Goal: Task Accomplishment & Management: Complete application form

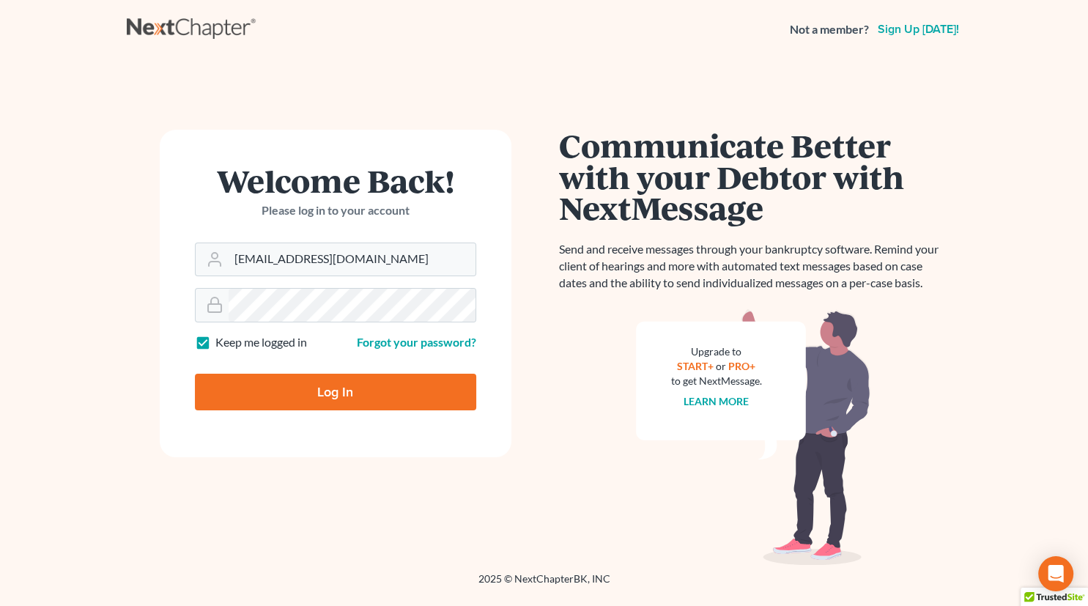
click at [350, 393] on input "Log In" at bounding box center [335, 392] width 281 height 37
type input "Thinking..."
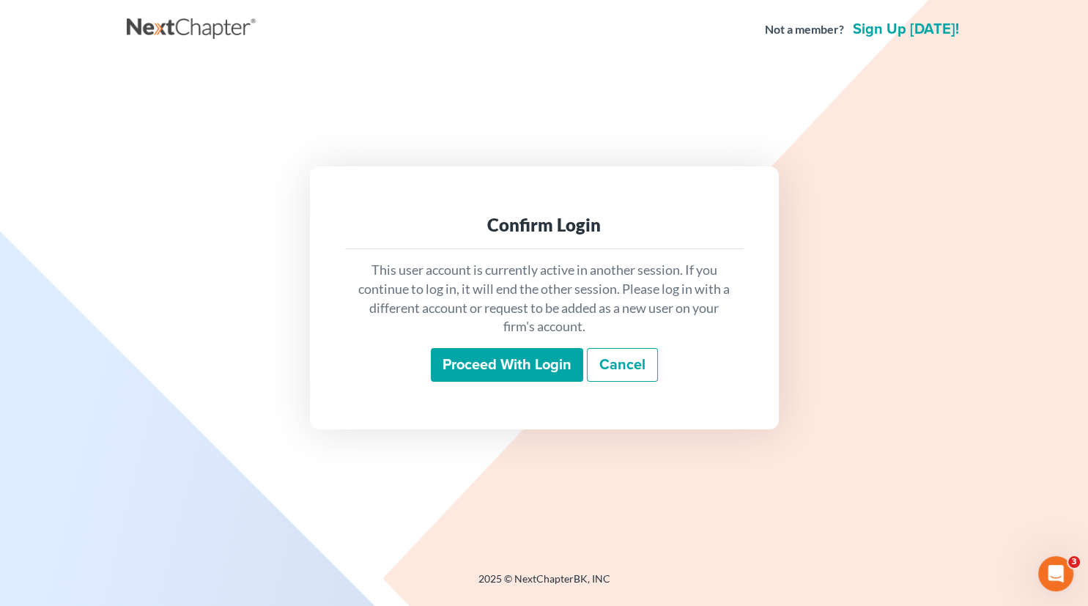
click at [499, 373] on input "Proceed with login" at bounding box center [507, 365] width 152 height 34
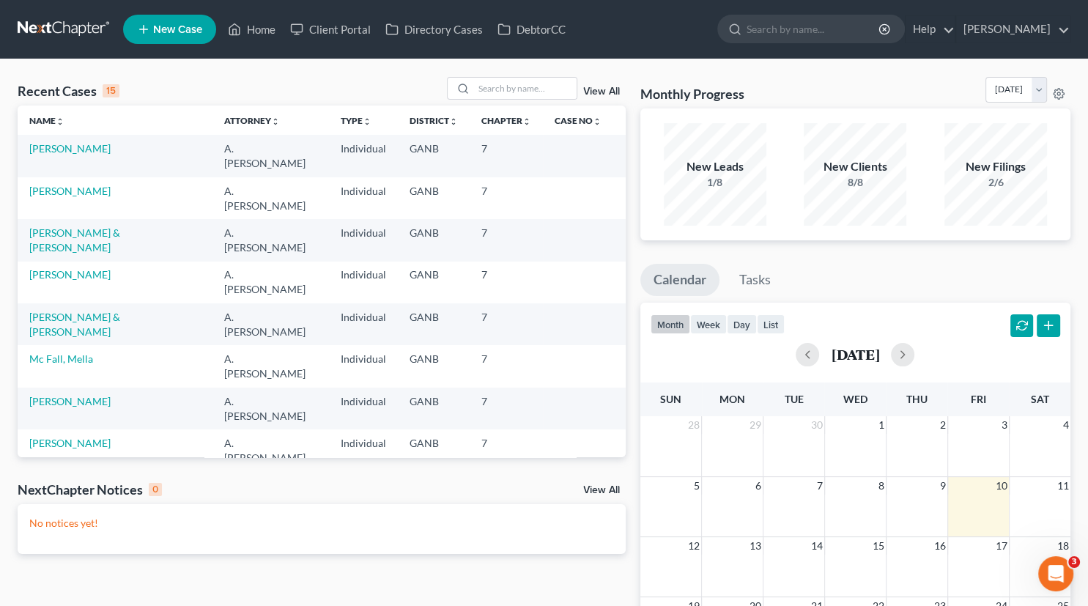
click at [91, 563] on link "[PERSON_NAME] [PERSON_NAME]" at bounding box center [111, 569] width 165 height 12
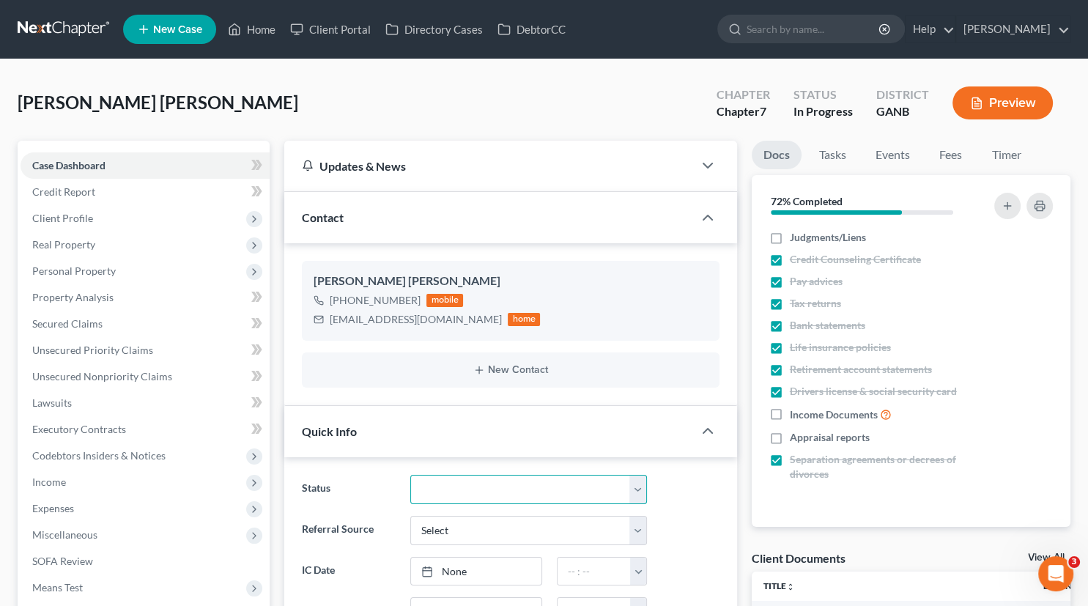
click at [410, 475] on select "Discharged Discharged & Reported Discharge Litigation Dismissal Notice Dismisse…" at bounding box center [528, 489] width 237 height 29
select select "18"
click option "Ready to File" at bounding box center [0, 0] width 0 height 0
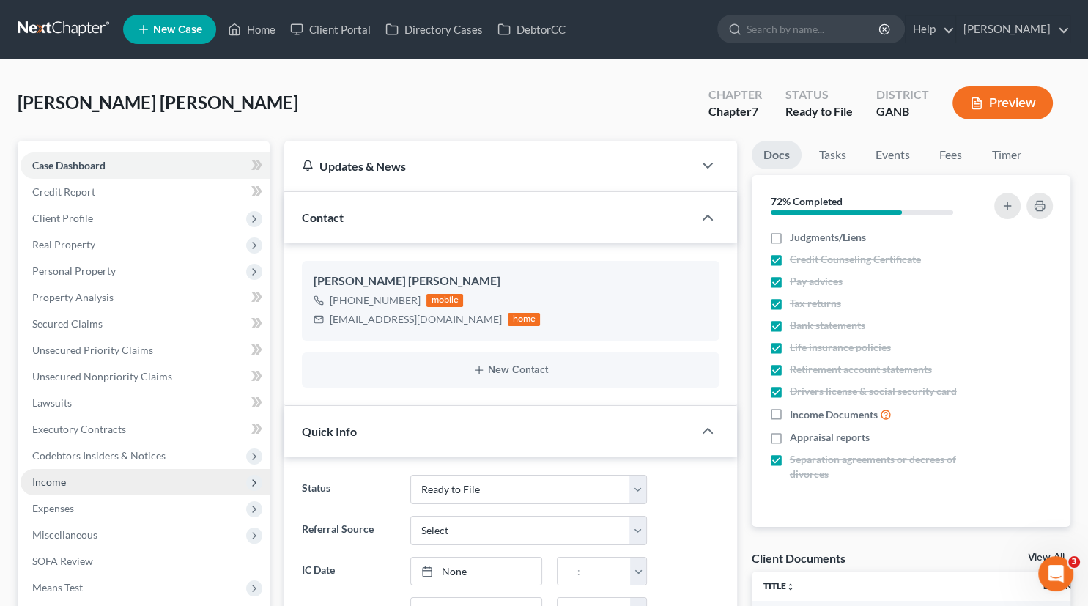
click at [51, 485] on span "Income" at bounding box center [49, 482] width 34 height 12
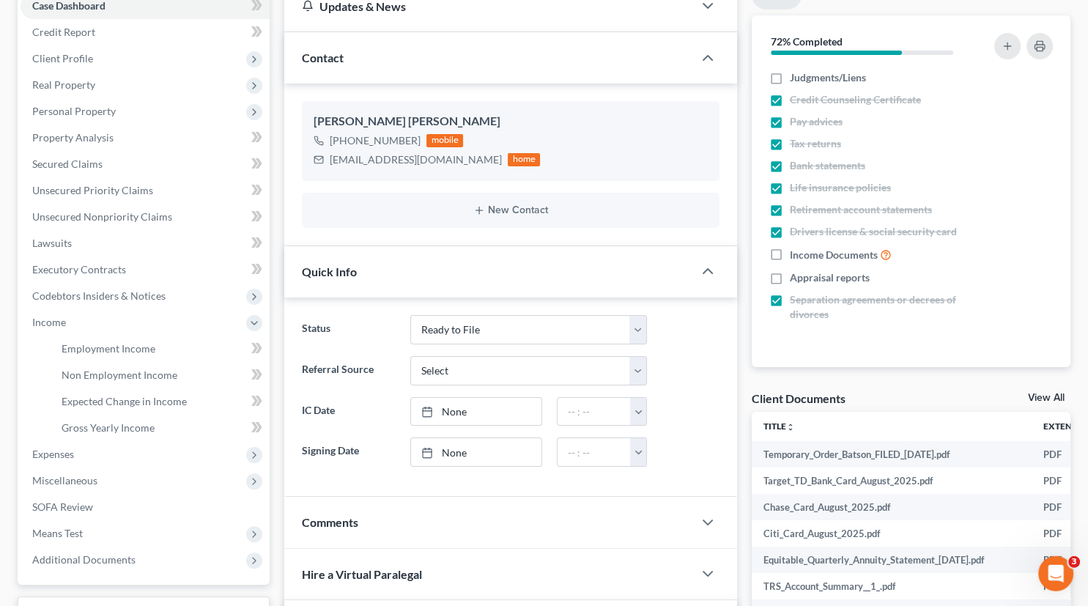
scroll to position [158, 0]
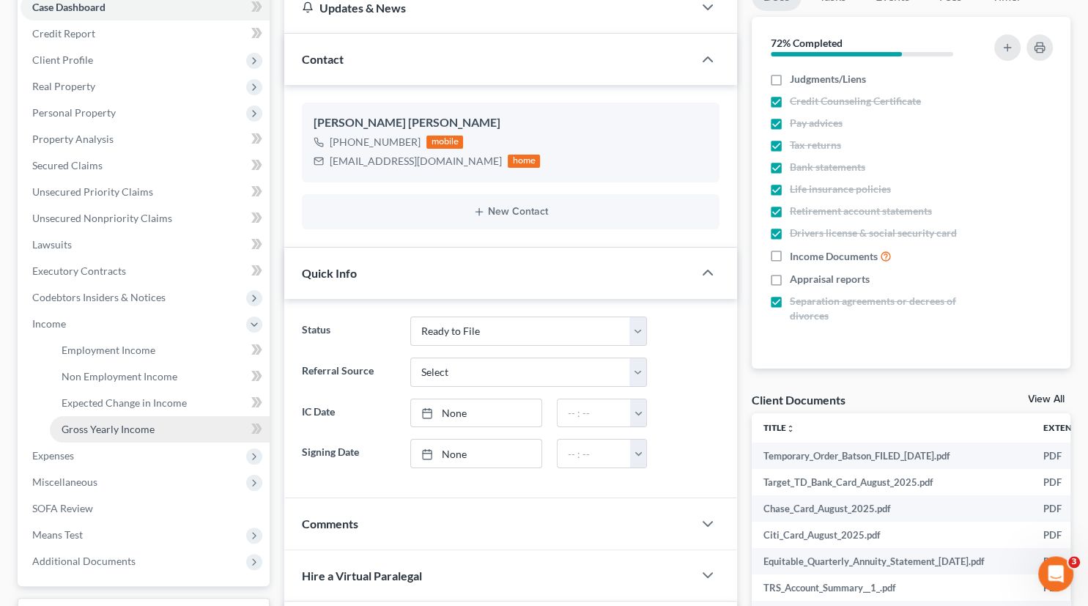
click at [122, 430] on span "Gross Yearly Income" at bounding box center [108, 429] width 93 height 12
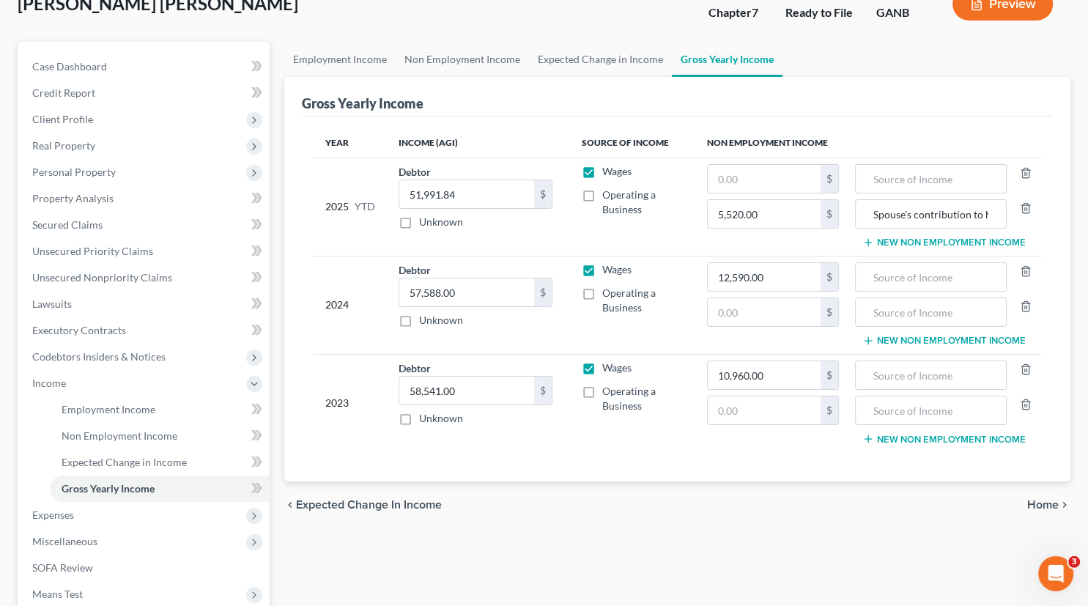
scroll to position [100, 0]
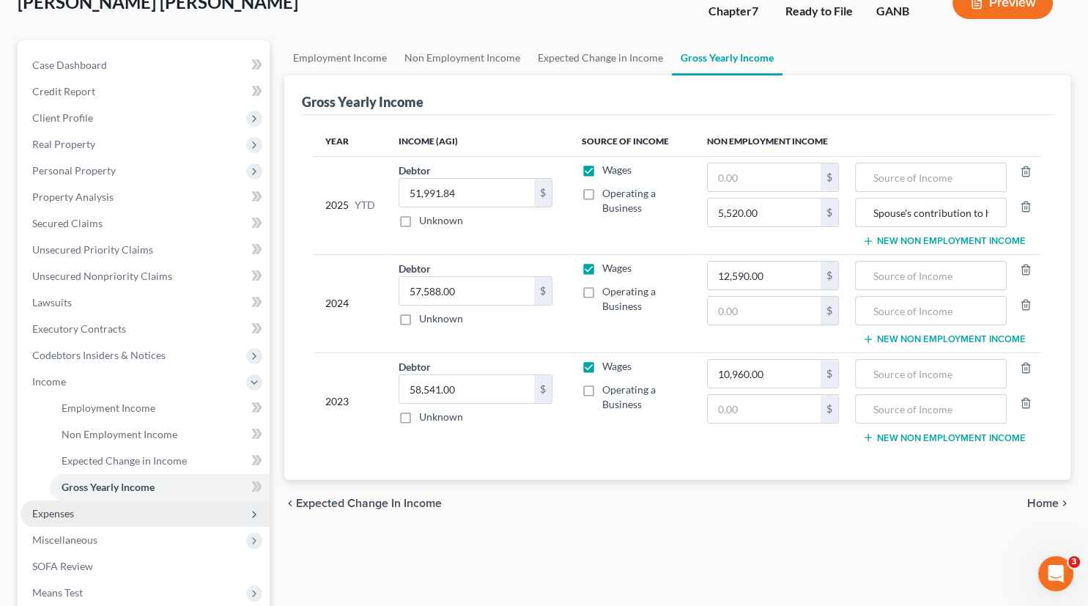
click at [74, 509] on span "Expenses" at bounding box center [53, 513] width 42 height 12
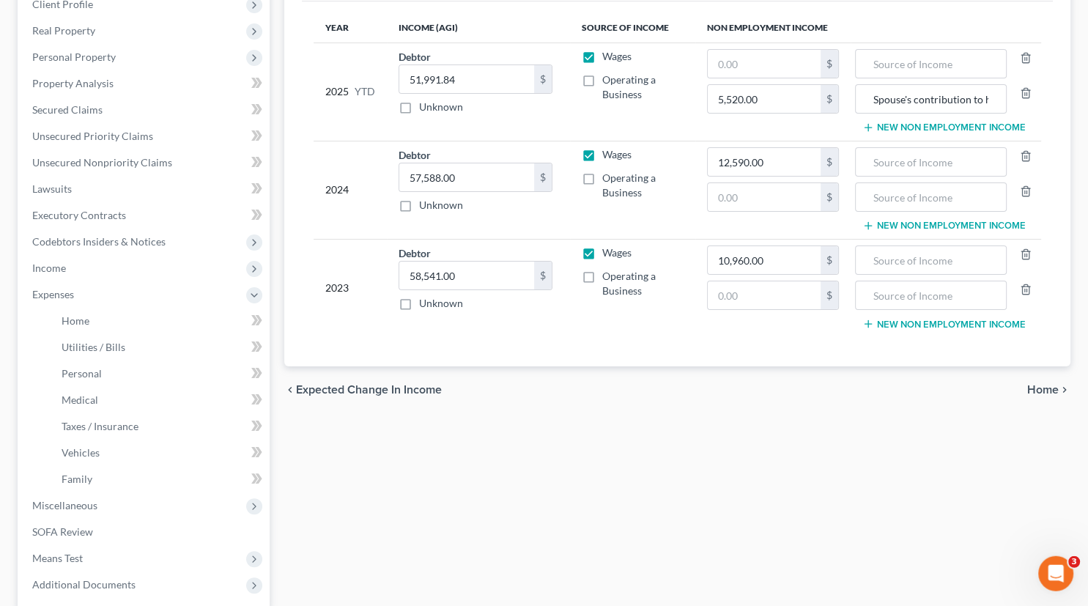
scroll to position [223, 0]
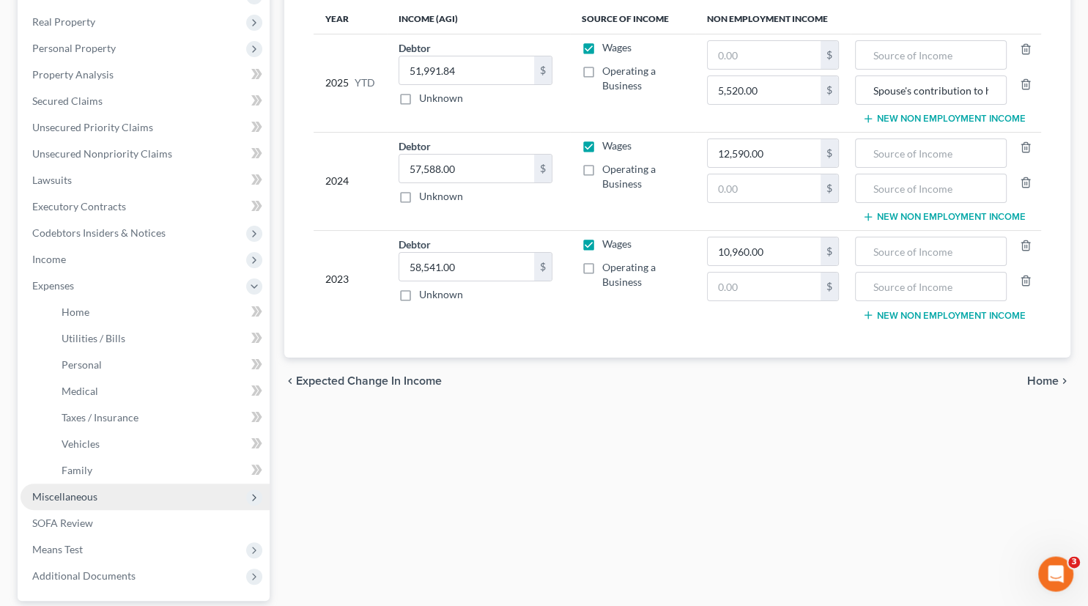
click at [74, 498] on span "Miscellaneous" at bounding box center [64, 496] width 65 height 12
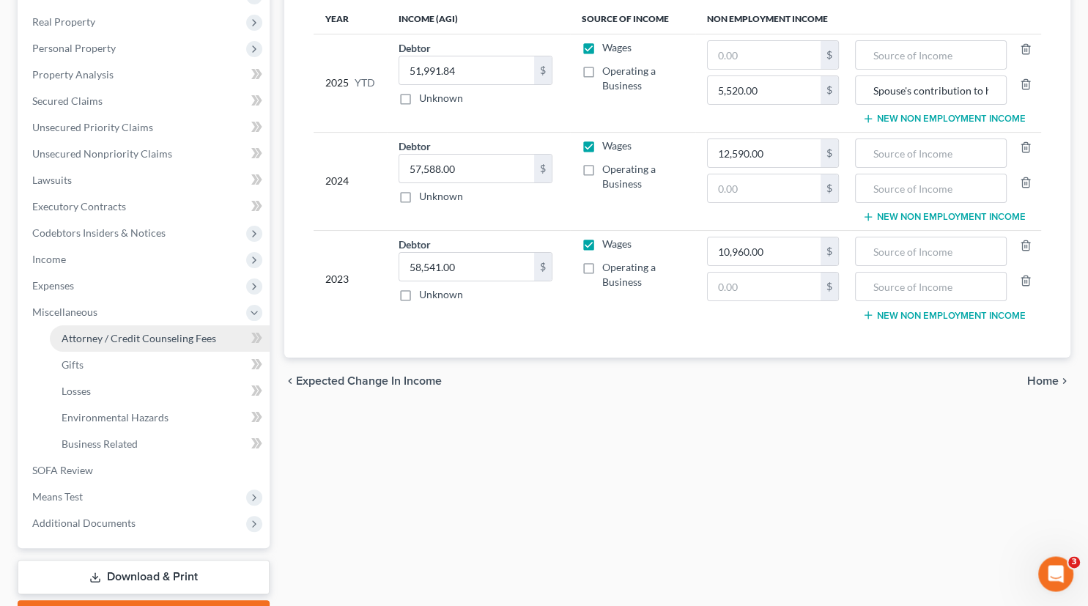
click at [163, 332] on span "Attorney / Credit Counseling Fees" at bounding box center [139, 338] width 155 height 12
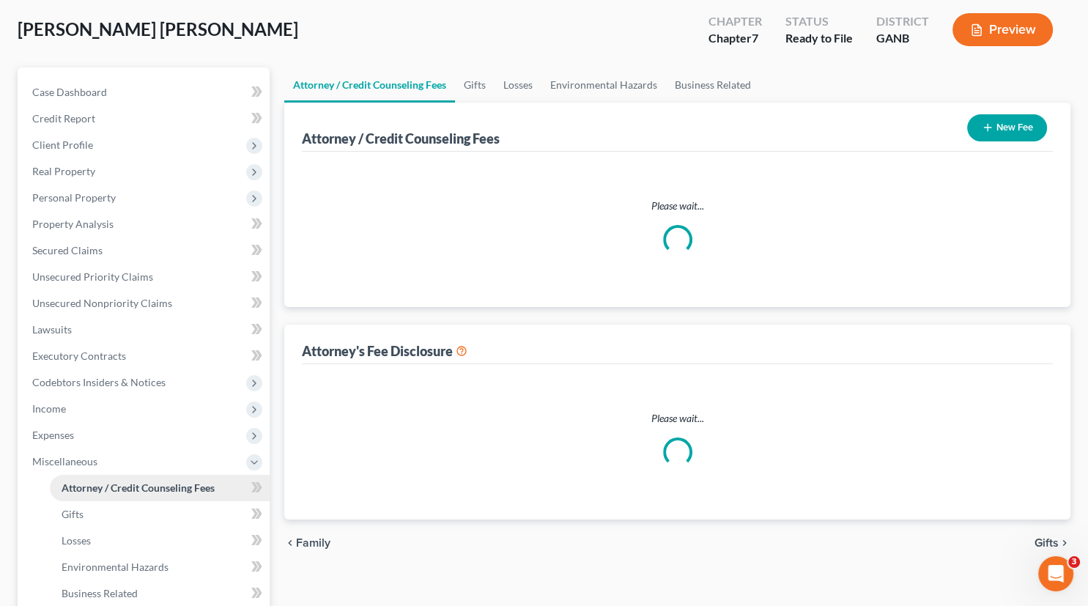
select select "1"
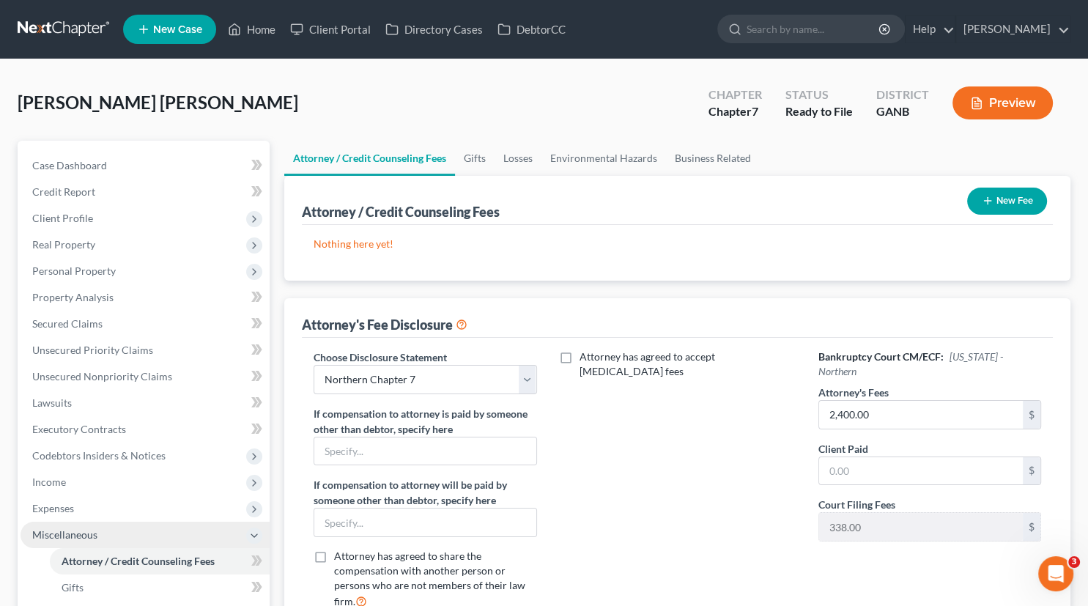
click at [71, 532] on span "Miscellaneous" at bounding box center [64, 534] width 65 height 12
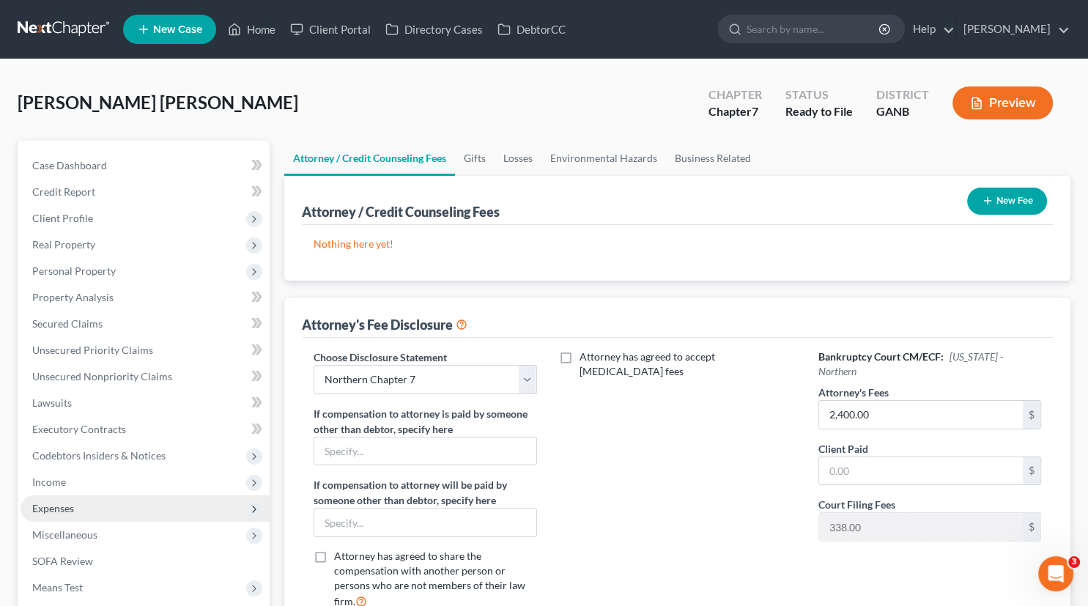
click at [62, 503] on span "Expenses" at bounding box center [53, 508] width 42 height 12
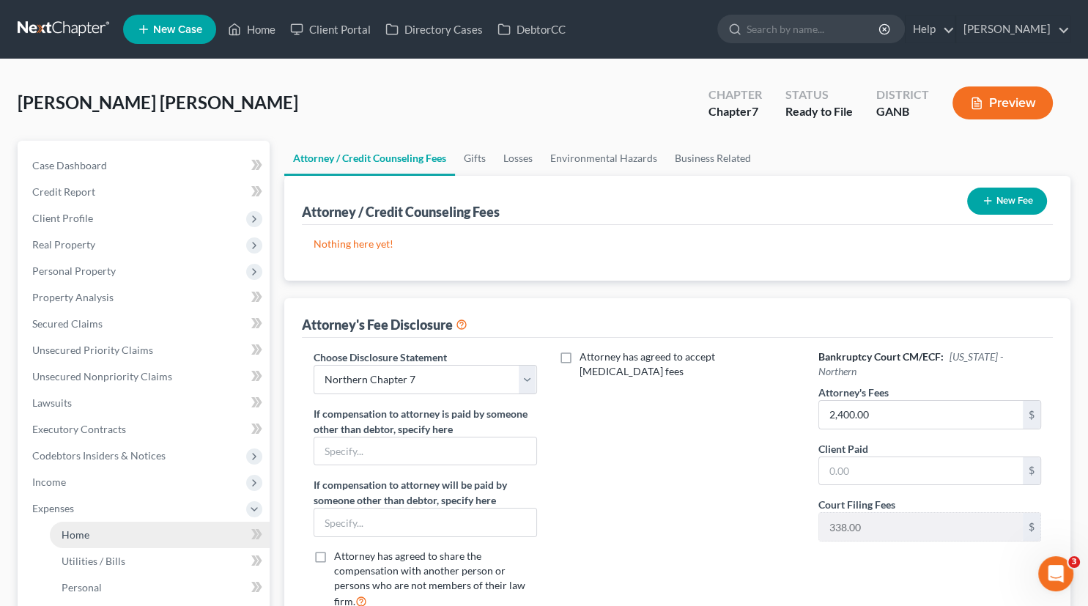
click at [95, 537] on link "Home" at bounding box center [160, 535] width 220 height 26
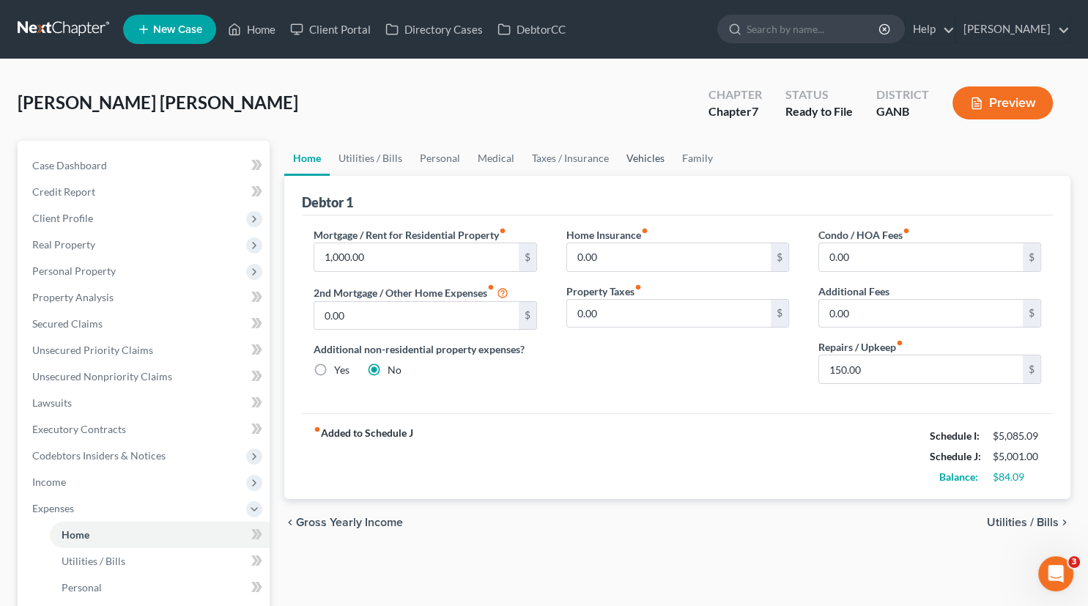
click at [653, 161] on link "Vehicles" at bounding box center [646, 158] width 56 height 35
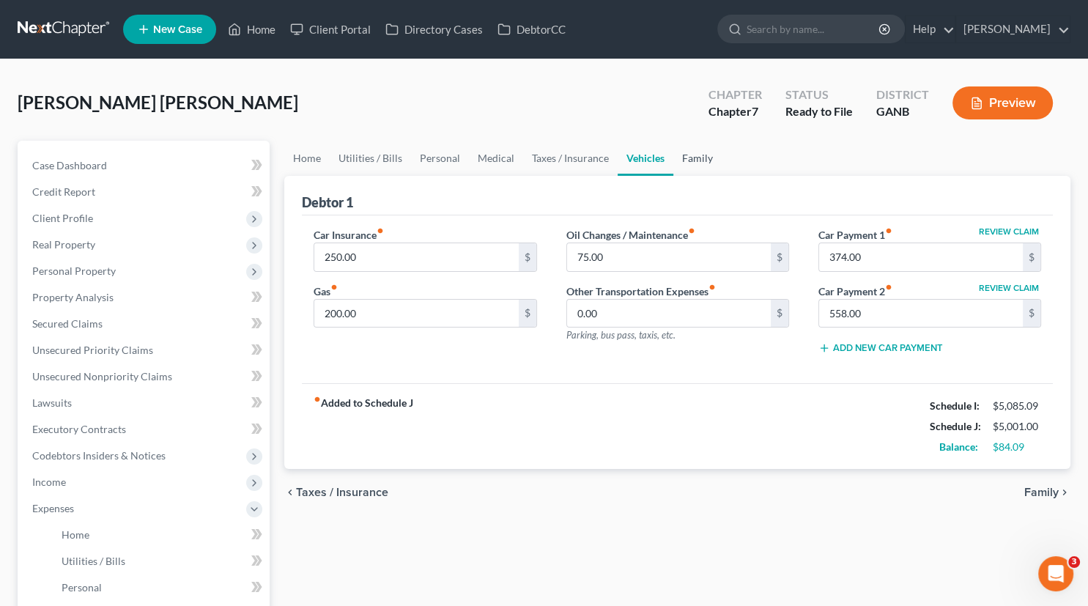
click at [696, 157] on link "Family" at bounding box center [698, 158] width 48 height 35
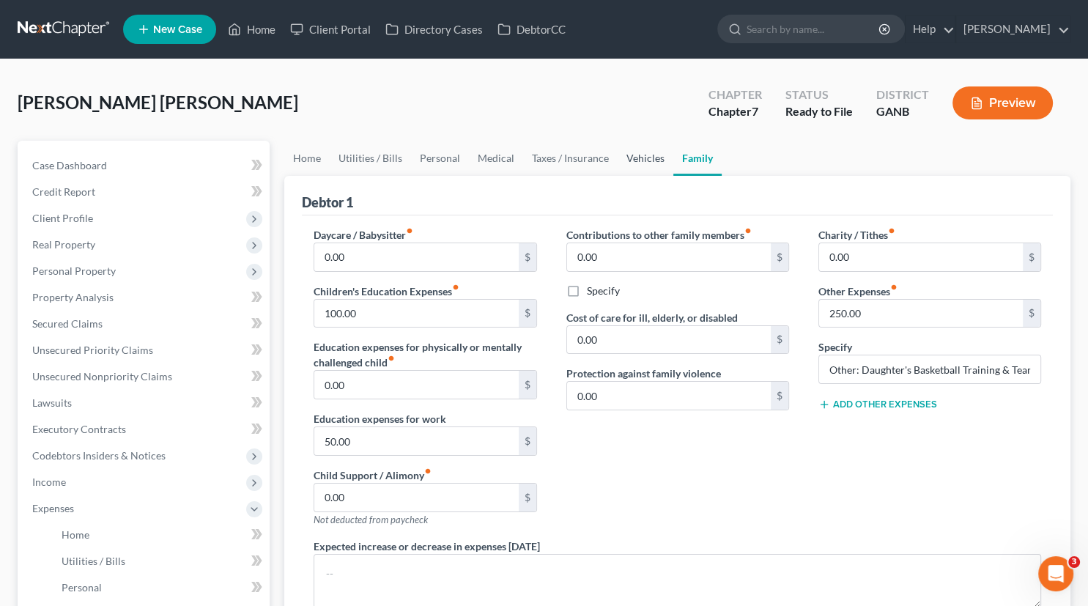
click at [638, 159] on link "Vehicles" at bounding box center [646, 158] width 56 height 35
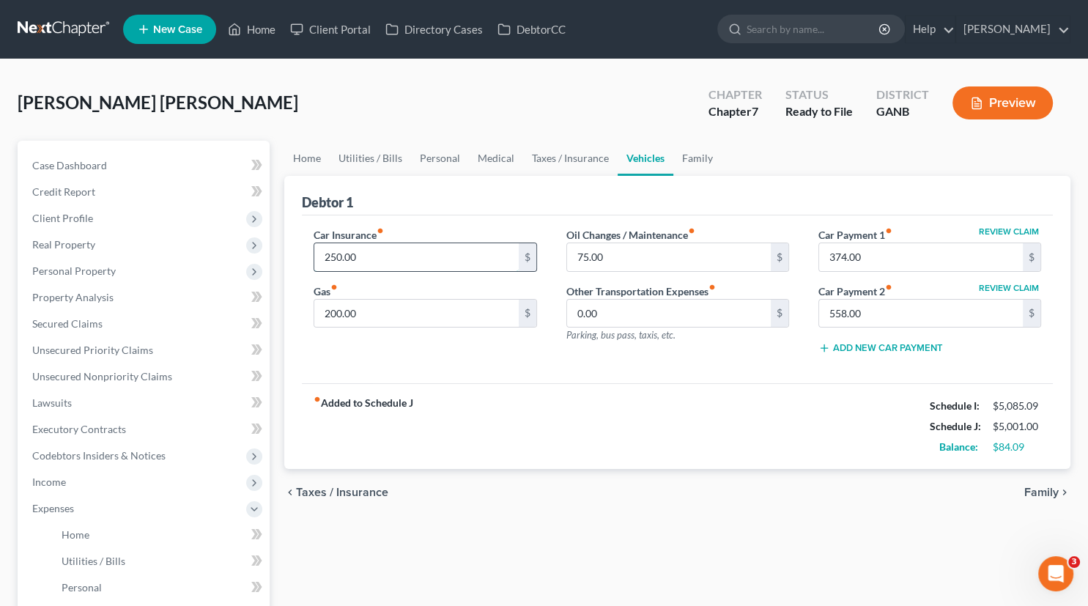
click at [345, 262] on input "250.00" at bounding box center [416, 257] width 204 height 28
type input "275.00"
click at [346, 312] on input "200.00" at bounding box center [416, 314] width 204 height 28
click at [387, 155] on link "Utilities / Bills" at bounding box center [370, 158] width 81 height 35
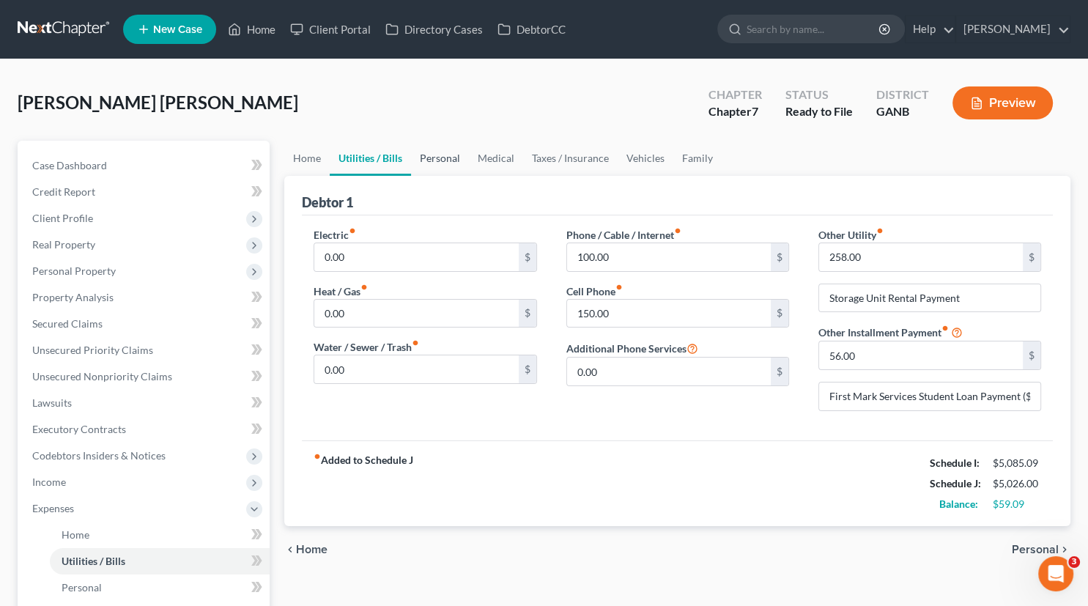
click at [443, 160] on link "Personal" at bounding box center [440, 158] width 58 height 35
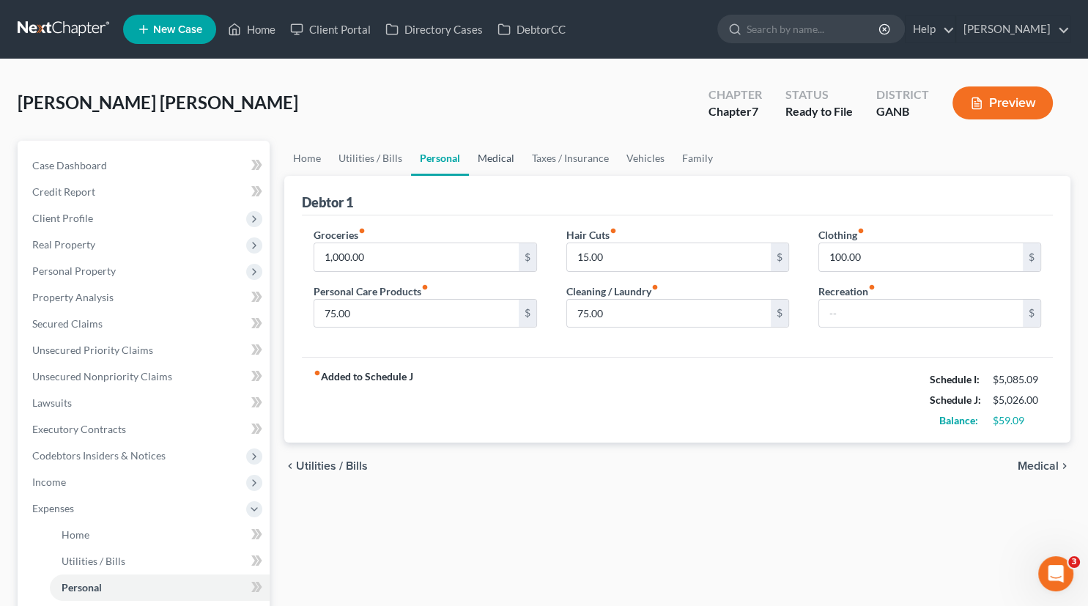
click at [509, 157] on link "Medical" at bounding box center [496, 158] width 54 height 35
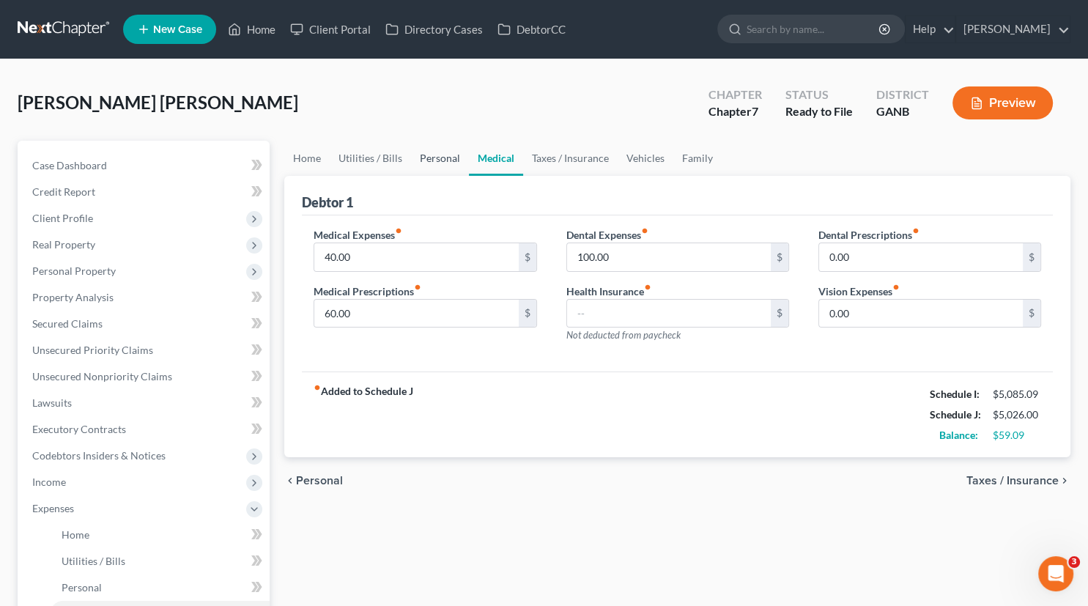
click at [434, 156] on link "Personal" at bounding box center [440, 158] width 58 height 35
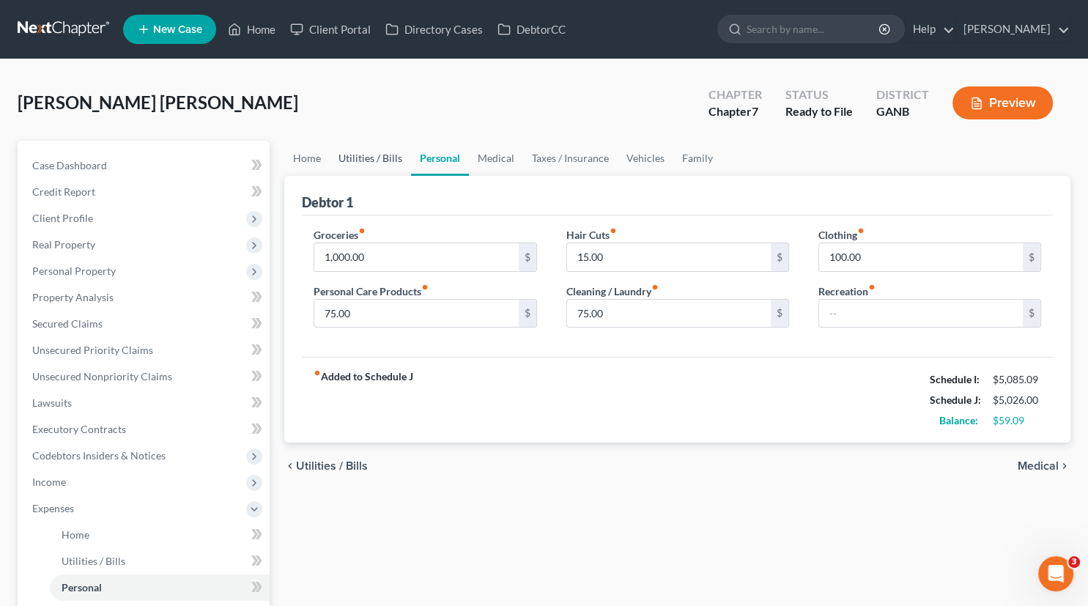
click at [350, 155] on link "Utilities / Bills" at bounding box center [370, 158] width 81 height 35
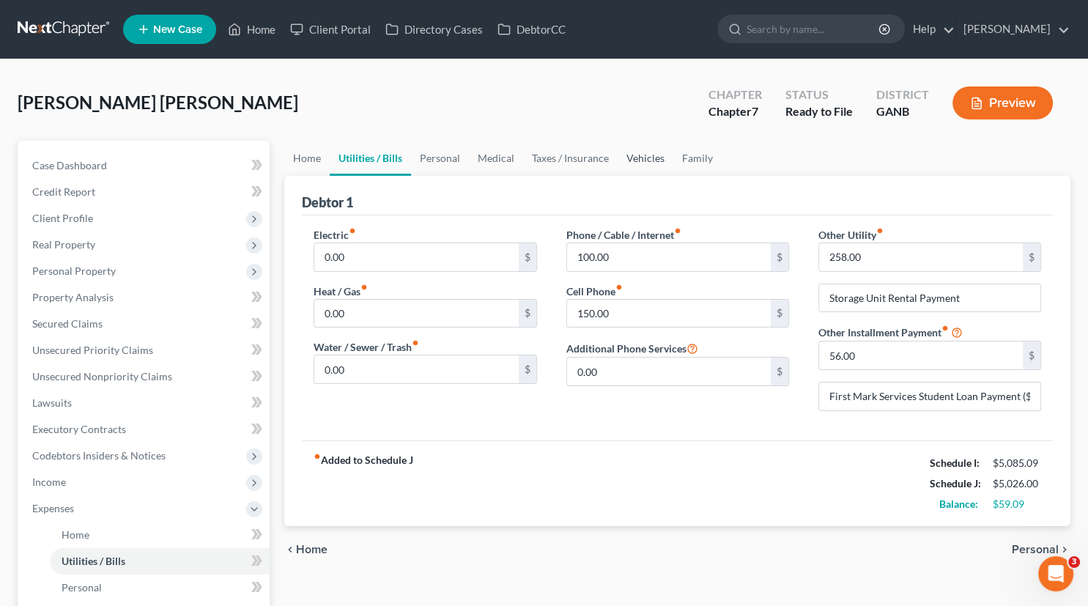
click at [655, 161] on link "Vehicles" at bounding box center [646, 158] width 56 height 35
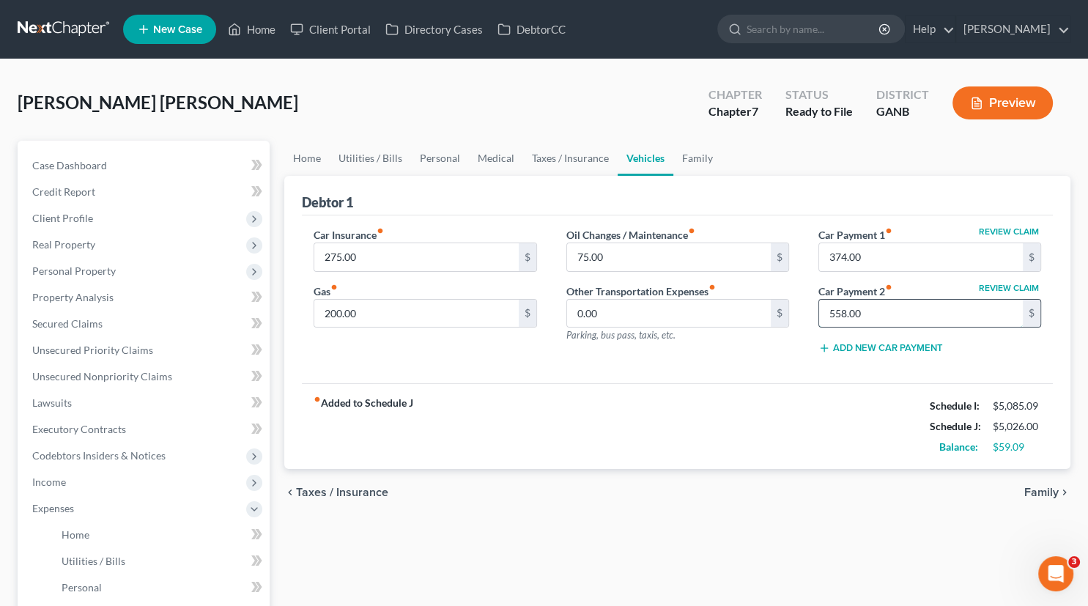
click at [869, 309] on input "558.00" at bounding box center [921, 314] width 204 height 28
type input "0.00"
click at [365, 155] on link "Utilities / Bills" at bounding box center [370, 158] width 81 height 35
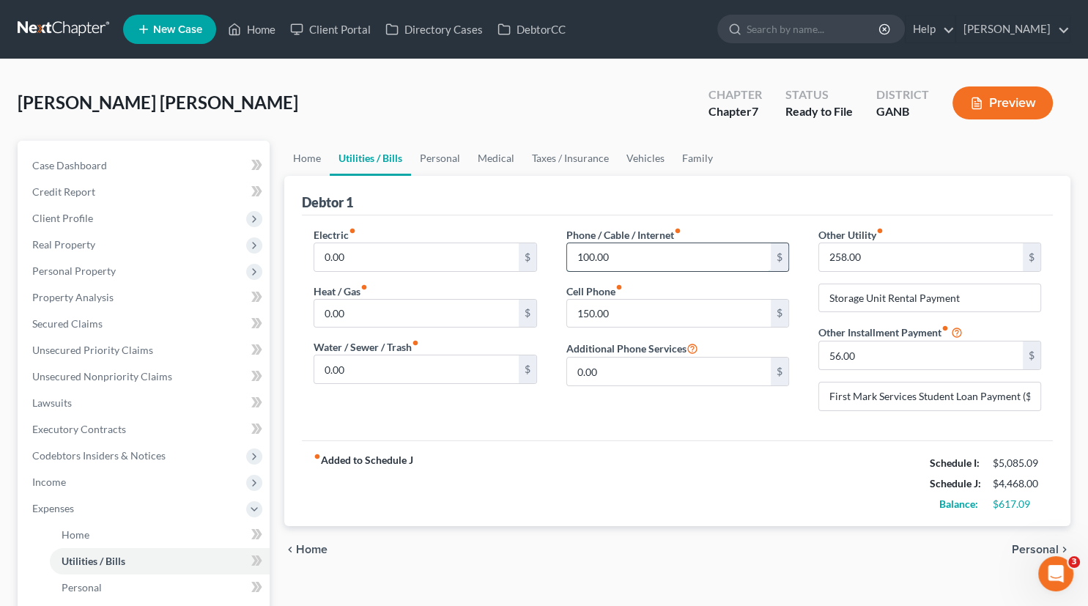
click at [602, 259] on input "100.00" at bounding box center [669, 257] width 204 height 28
type input "250.00"
click at [440, 155] on link "Personal" at bounding box center [440, 158] width 58 height 35
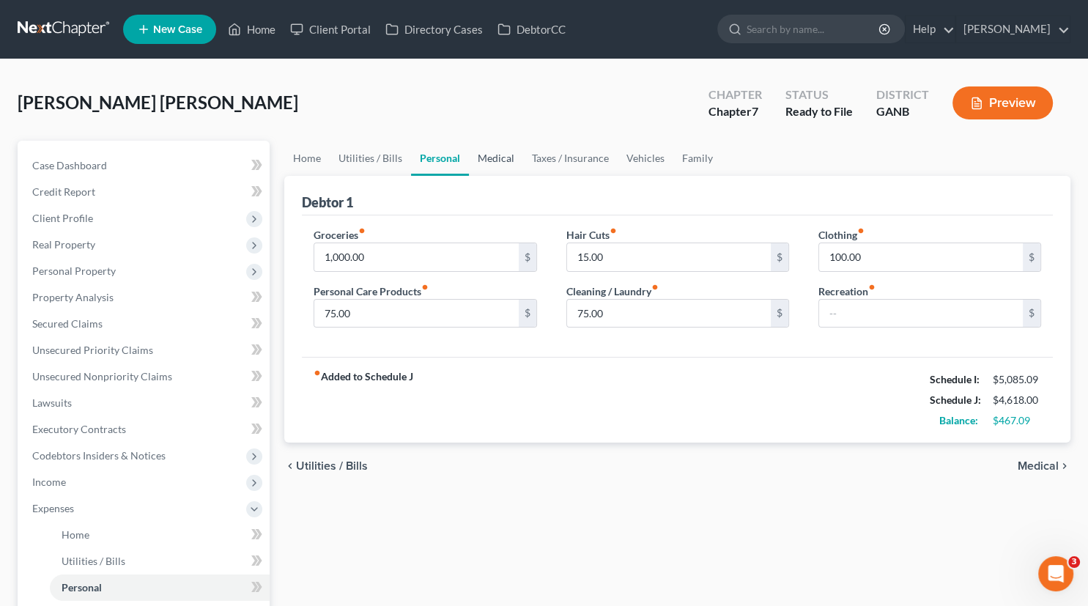
click at [501, 159] on link "Medical" at bounding box center [496, 158] width 54 height 35
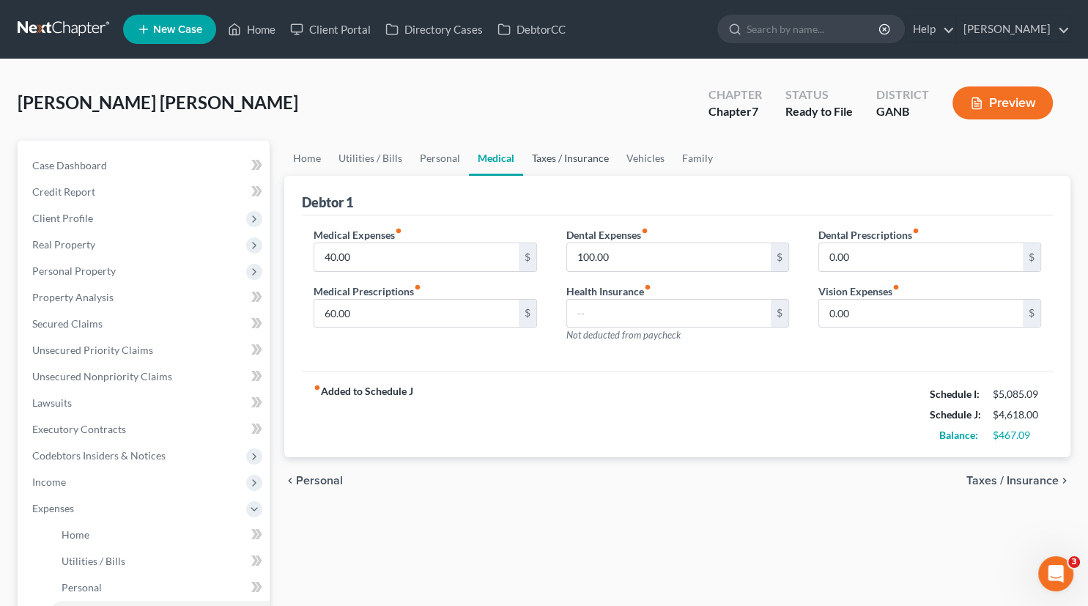
click at [584, 160] on link "Taxes / Insurance" at bounding box center [570, 158] width 95 height 35
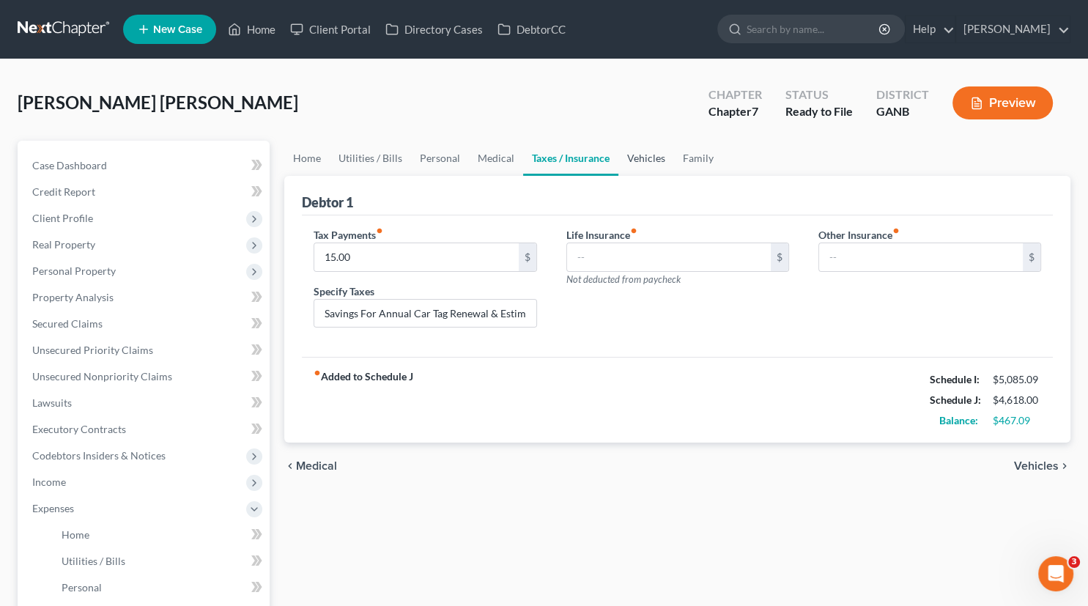
click at [633, 158] on link "Vehicles" at bounding box center [647, 158] width 56 height 35
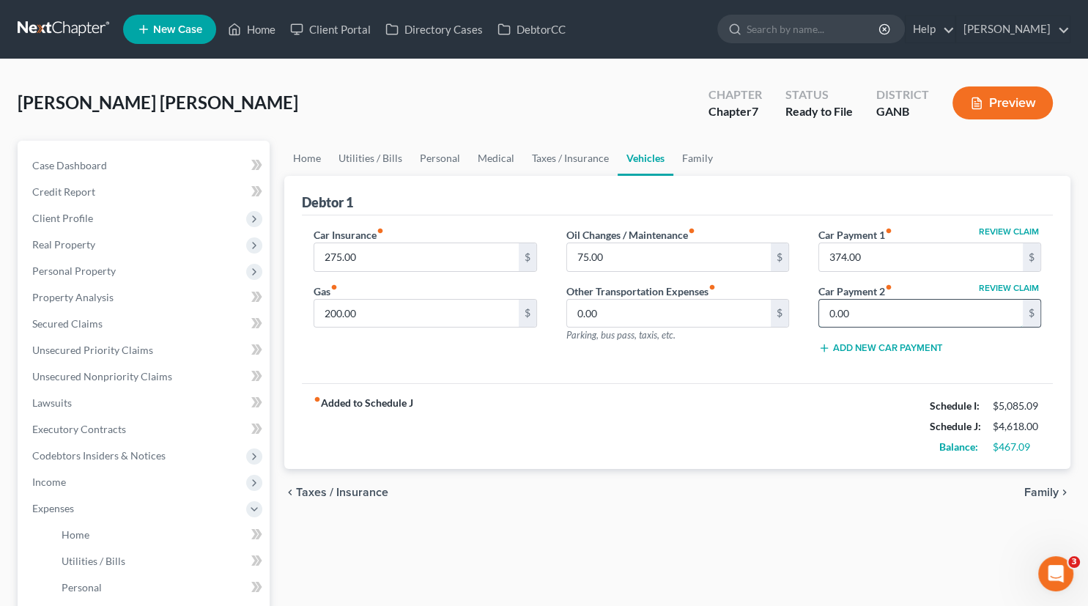
click at [851, 317] on input "0.00" at bounding box center [921, 314] width 204 height 28
type input "0"
click at [858, 315] on input "279.00" at bounding box center [921, 314] width 204 height 28
click at [864, 314] on input "279.00" at bounding box center [921, 314] width 204 height 28
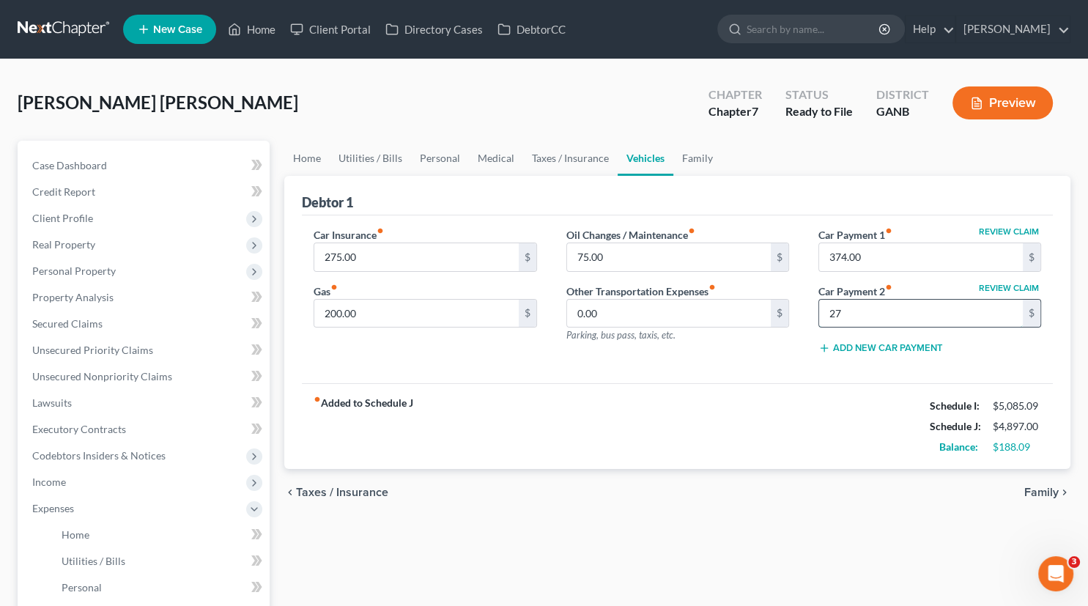
type input "2"
type input "558.00"
click at [383, 159] on link "Utilities / Bills" at bounding box center [370, 158] width 81 height 35
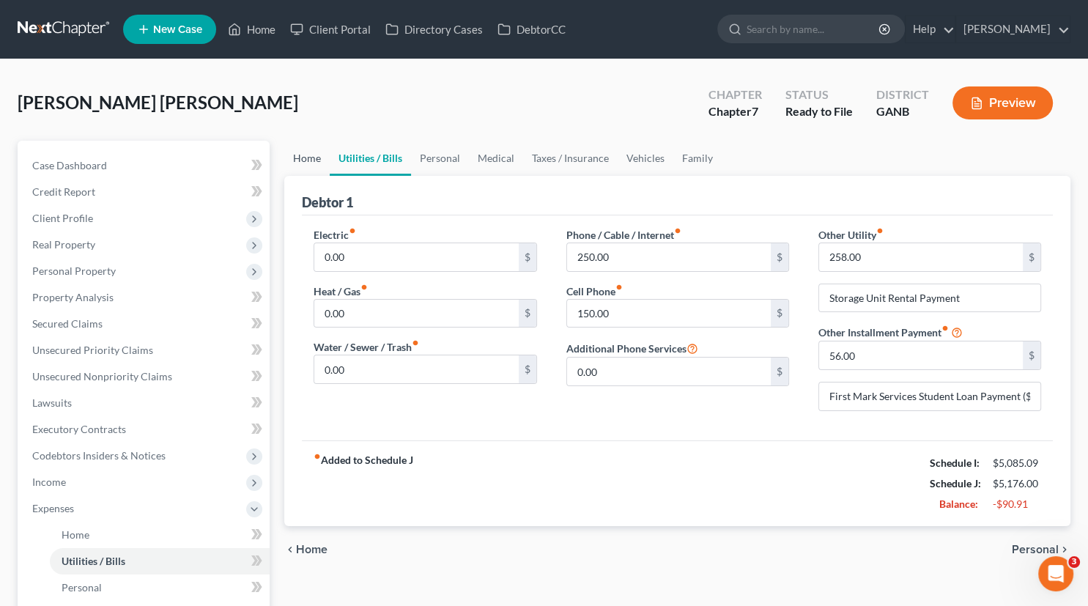
click at [306, 161] on link "Home" at bounding box center [306, 158] width 45 height 35
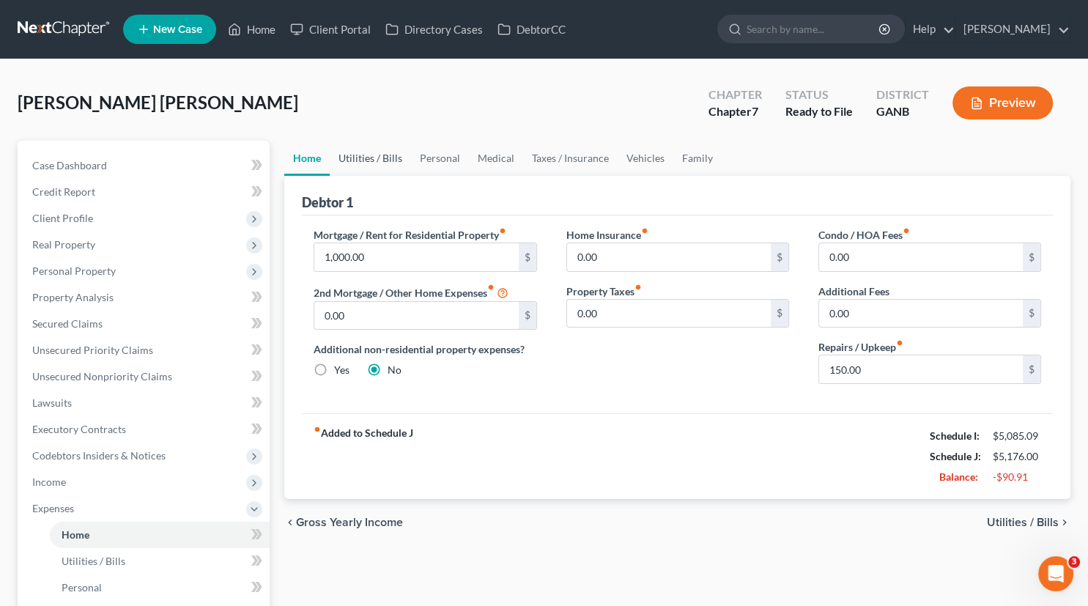
click at [375, 157] on link "Utilities / Bills" at bounding box center [370, 158] width 81 height 35
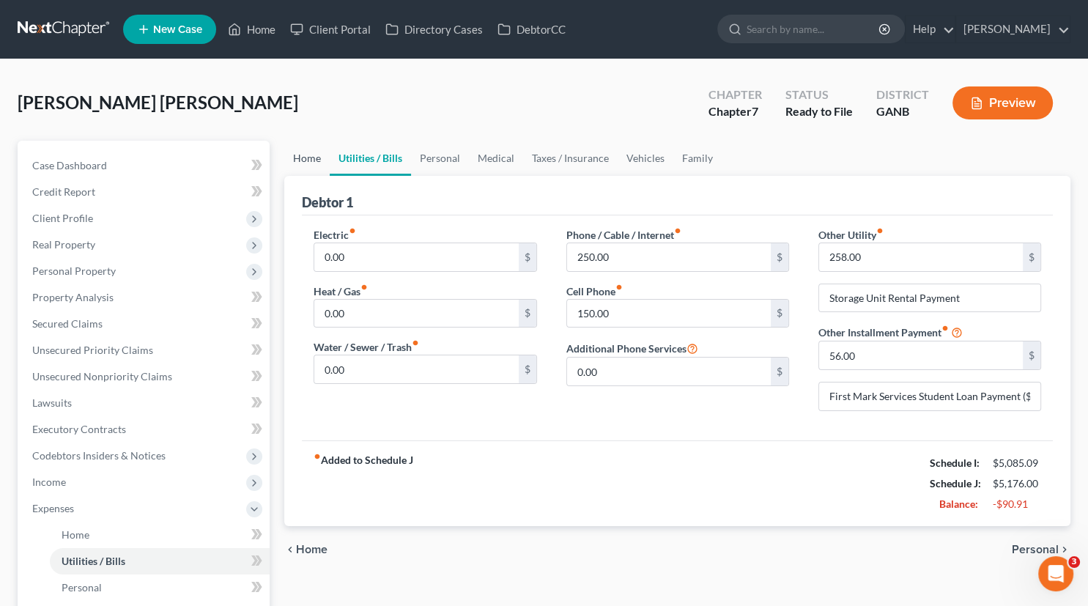
click at [300, 153] on link "Home" at bounding box center [306, 158] width 45 height 35
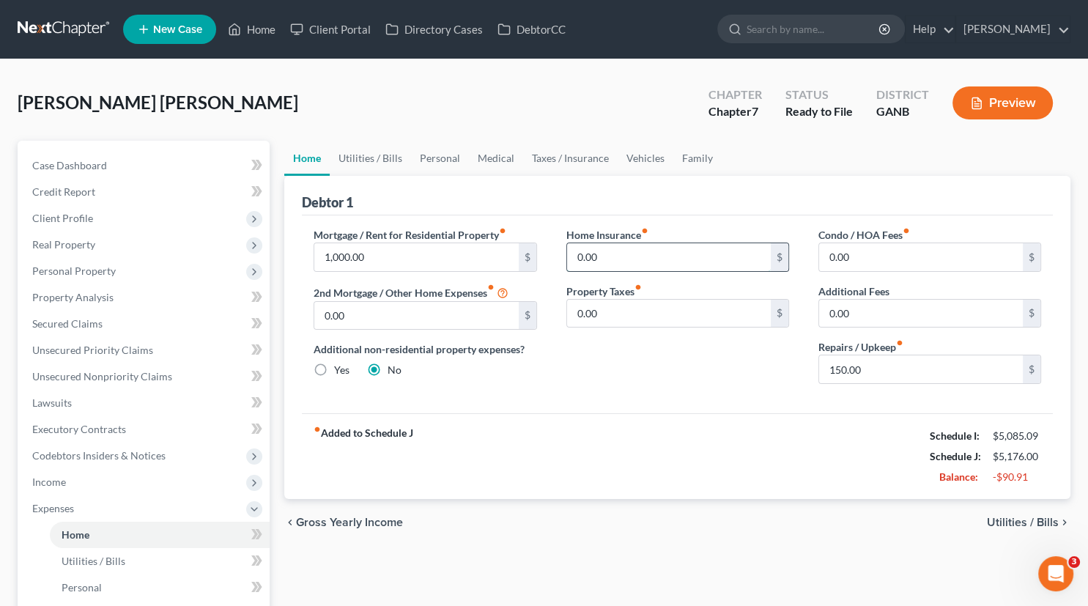
click at [609, 257] on input "0.00" at bounding box center [669, 257] width 204 height 28
type input "1"
click at [379, 158] on link "Utilities / Bills" at bounding box center [370, 158] width 81 height 35
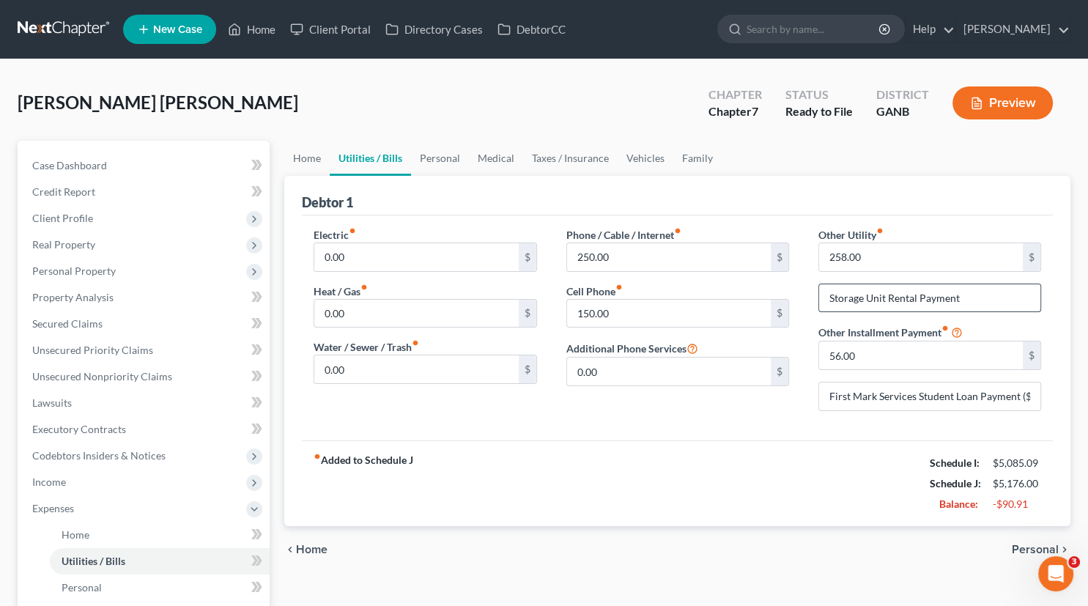
click at [974, 303] on input "Storage Unit Rental Payment" at bounding box center [929, 298] width 221 height 28
click at [929, 262] on input "258.00" at bounding box center [921, 257] width 204 height 28
click at [304, 158] on link "Home" at bounding box center [306, 158] width 45 height 35
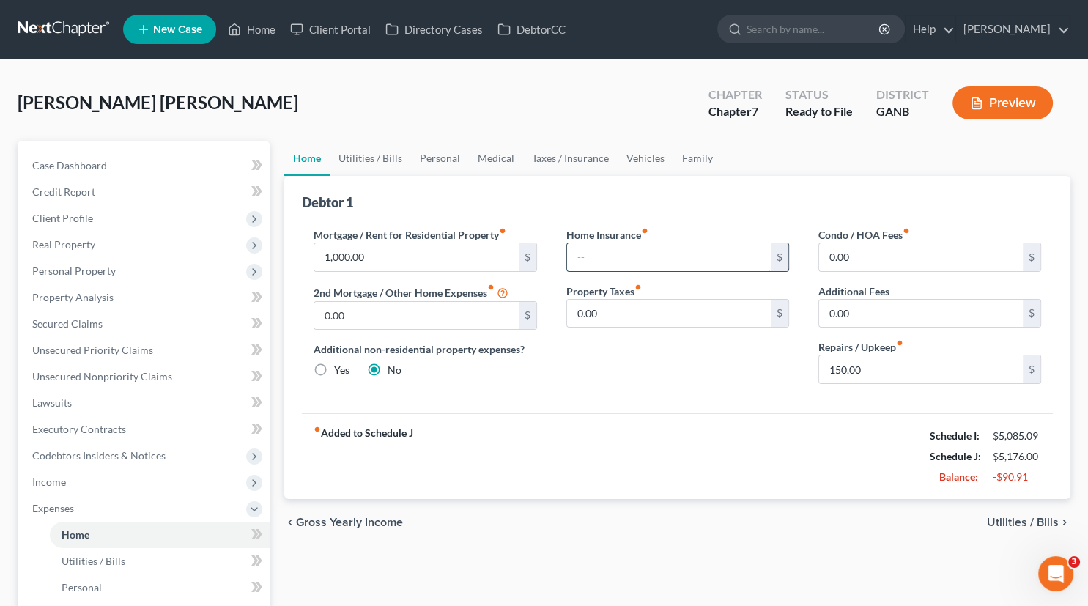
click at [639, 262] on input "text" at bounding box center [669, 257] width 204 height 28
type input "11.00"
click at [383, 157] on link "Utilities / Bills" at bounding box center [370, 158] width 81 height 35
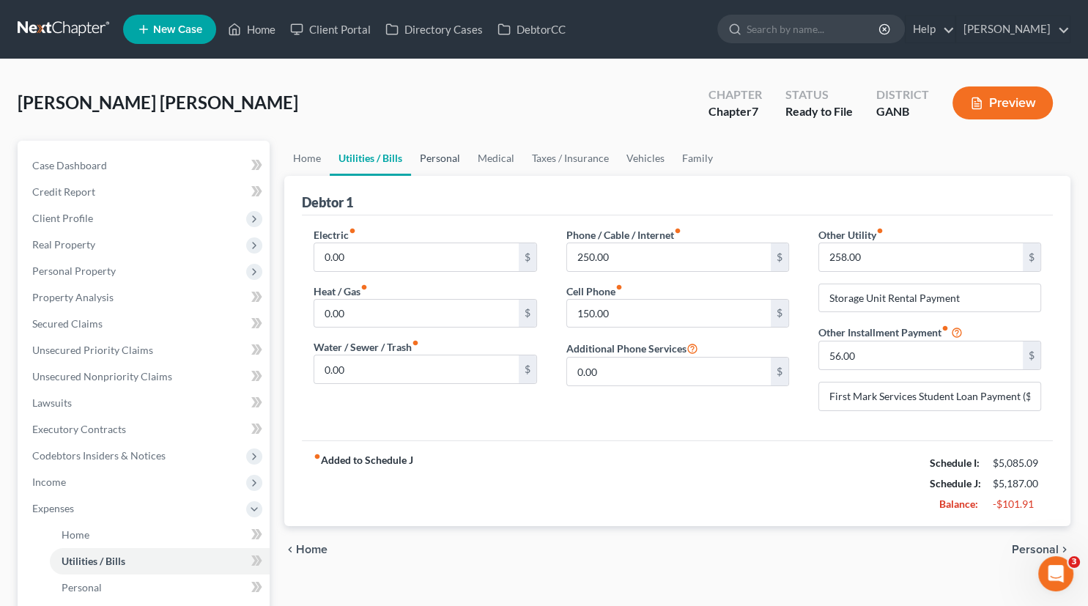
click at [449, 157] on link "Personal" at bounding box center [440, 158] width 58 height 35
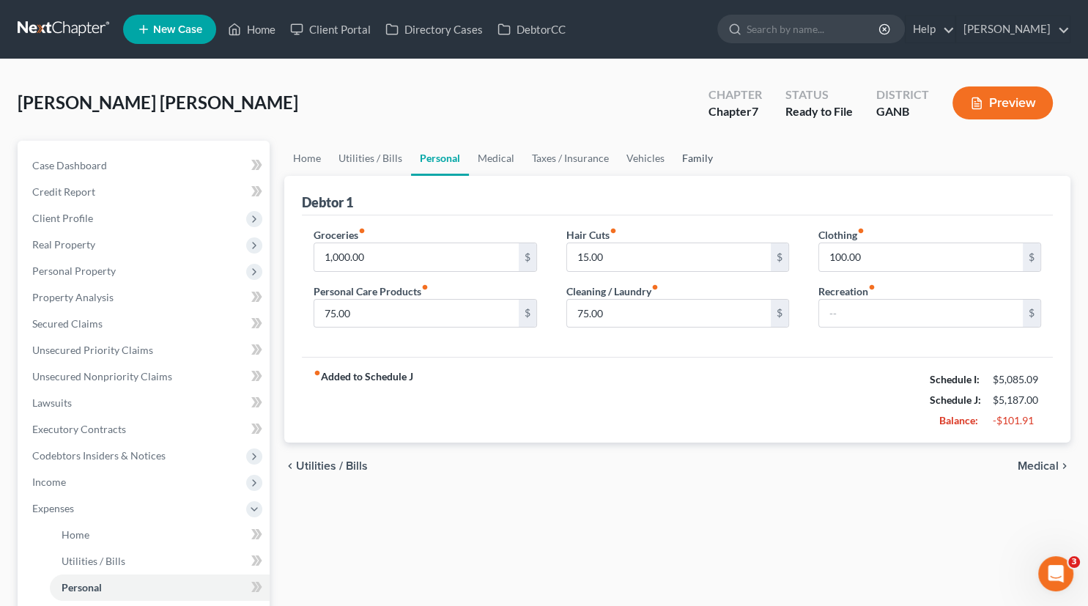
click at [702, 160] on link "Family" at bounding box center [698, 158] width 48 height 35
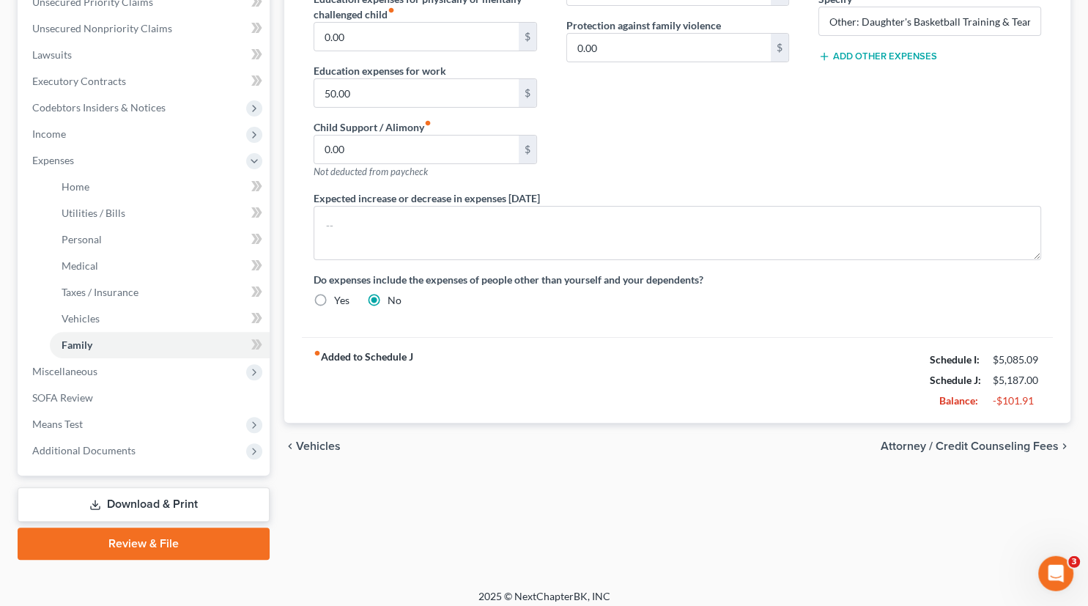
scroll to position [344, 0]
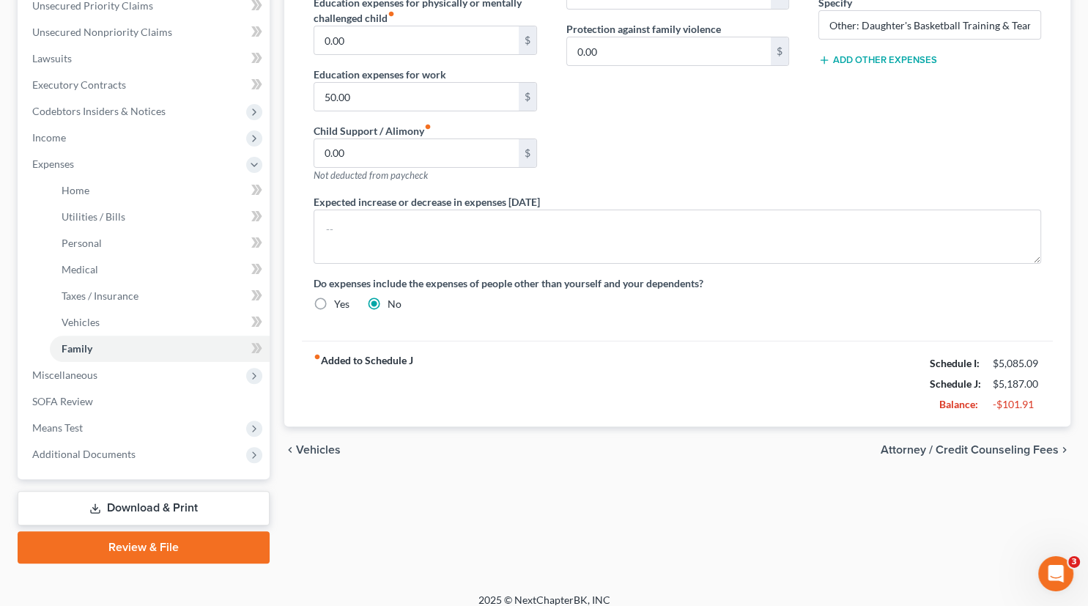
click at [120, 509] on link "Download & Print" at bounding box center [144, 508] width 252 height 34
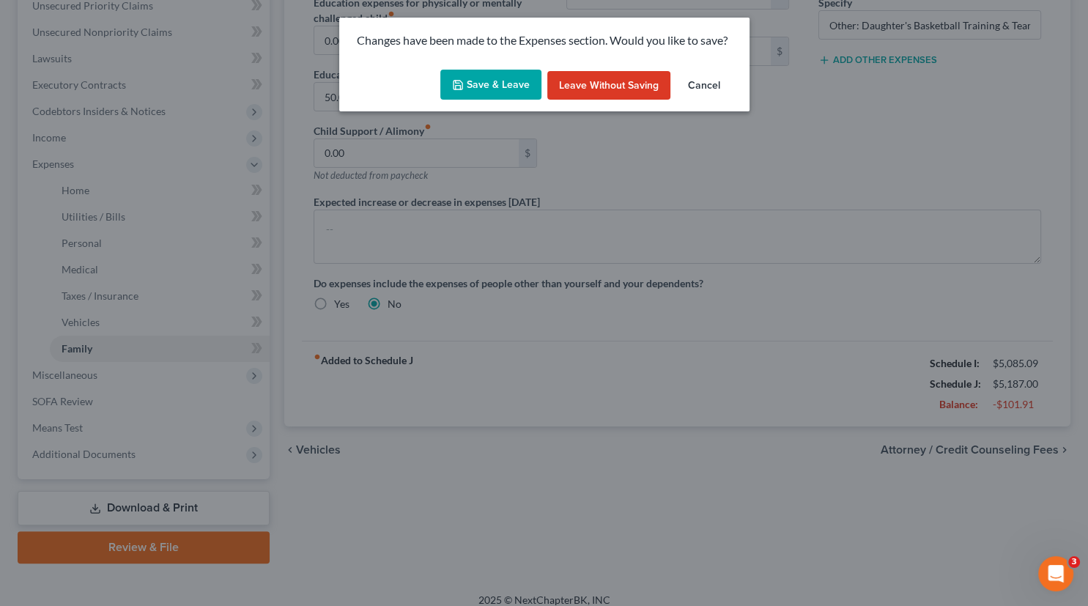
click at [490, 81] on button "Save & Leave" at bounding box center [491, 85] width 101 height 31
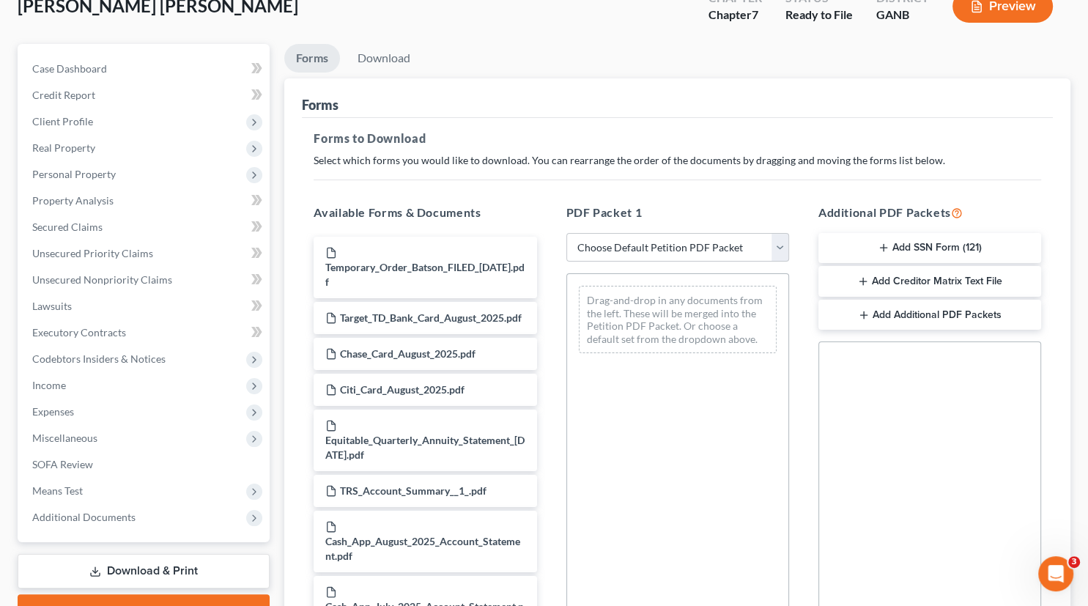
scroll to position [113, 0]
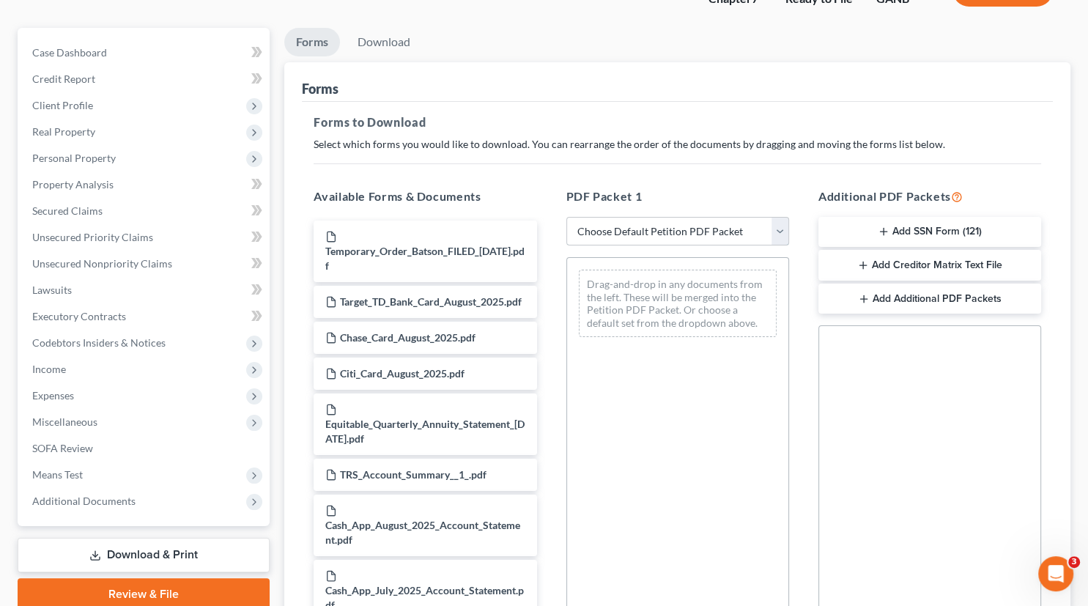
click at [567, 217] on select "Choose Default Petition PDF Packet Complete Bankruptcy Petition (all forms and …" at bounding box center [678, 231] width 223 height 29
select select "0"
click option "Complete Bankruptcy Petition (all forms and schedules)" at bounding box center [0, 0] width 0 height 0
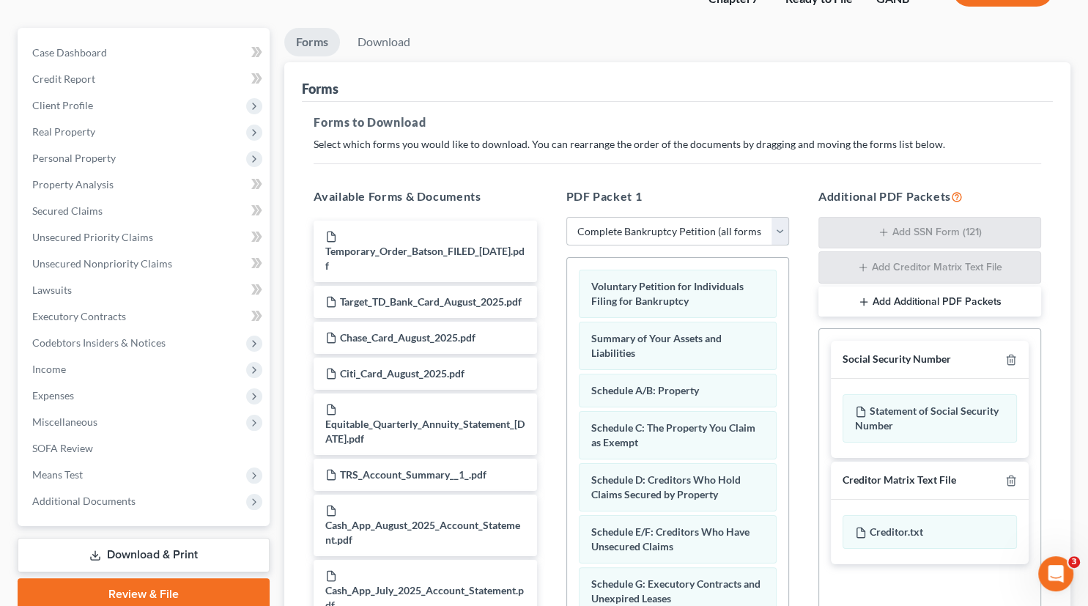
scroll to position [299, 0]
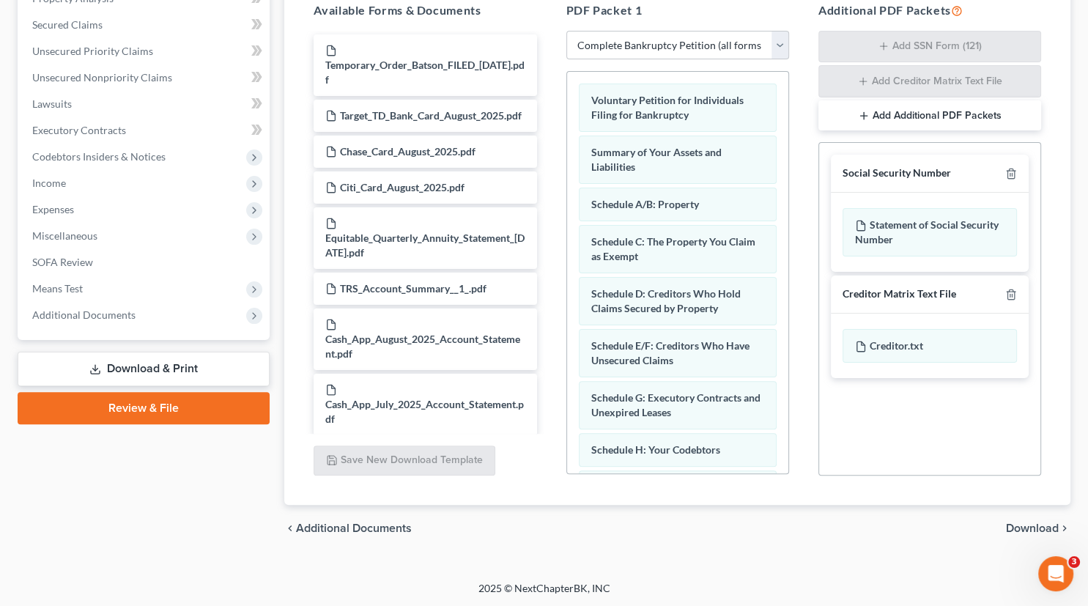
click at [1025, 529] on span "Download" at bounding box center [1032, 529] width 53 height 12
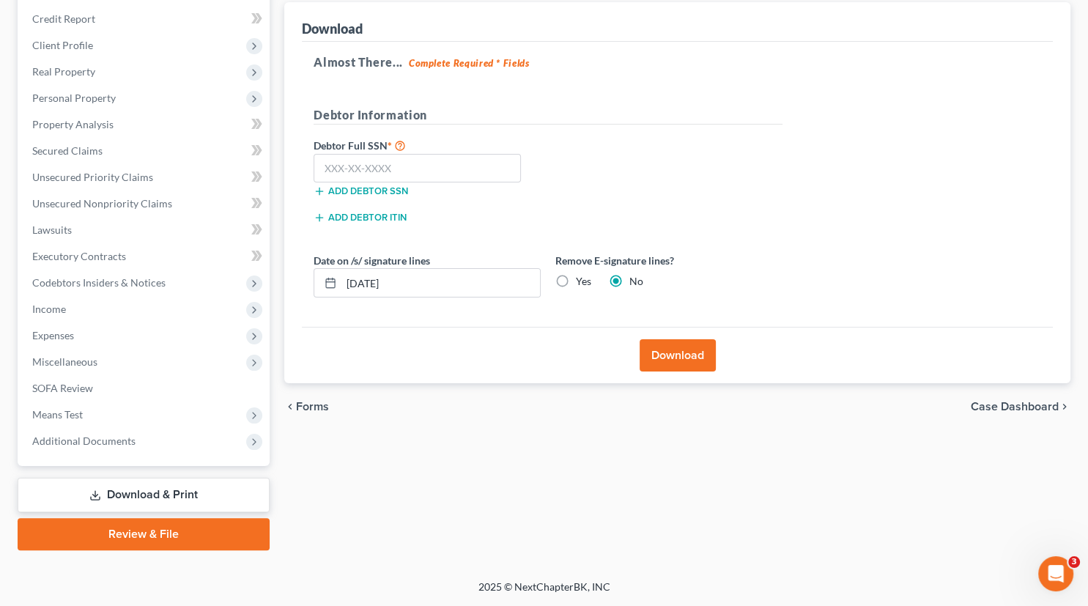
scroll to position [171, 0]
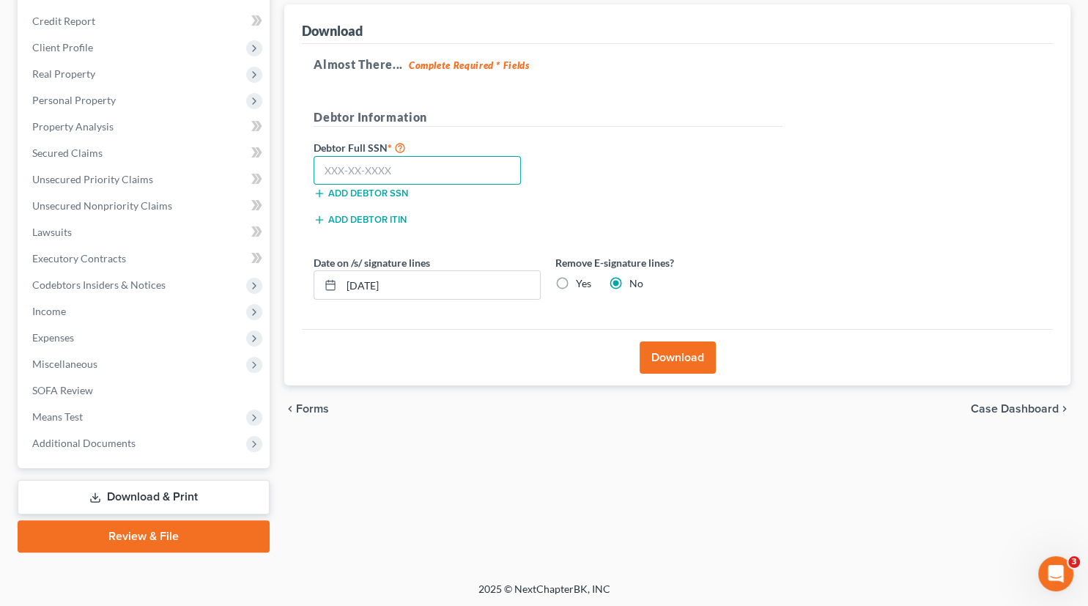
click at [416, 174] on input "text" at bounding box center [417, 170] width 207 height 29
type input "250-75-5901"
click at [697, 352] on button "Download" at bounding box center [678, 358] width 76 height 32
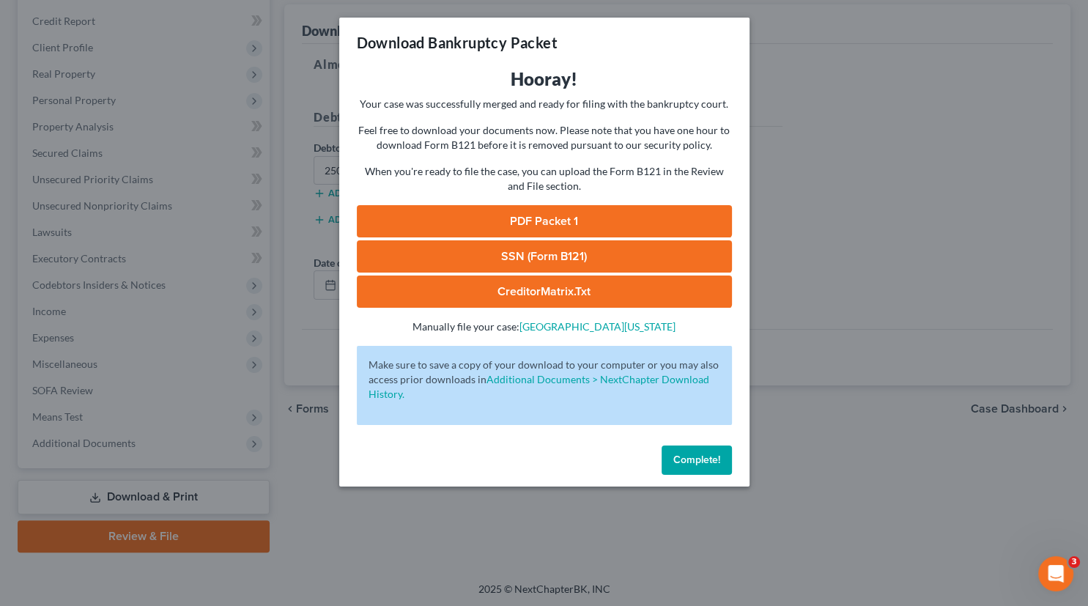
click at [570, 250] on link "SSN (Form B121)" at bounding box center [544, 256] width 375 height 32
click at [564, 292] on link "CreditorMatrix.txt" at bounding box center [544, 292] width 375 height 32
click at [546, 219] on link "PDF Packet 1" at bounding box center [544, 221] width 375 height 32
